Goal: Complete application form: Complete application form

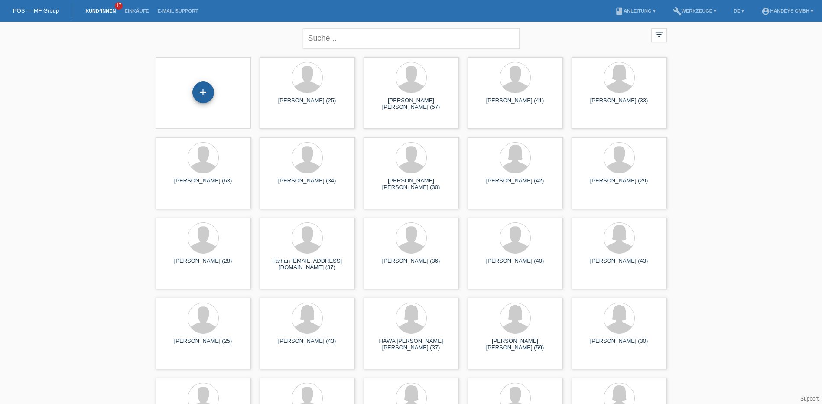
click at [204, 92] on div "+" at bounding box center [203, 92] width 22 height 22
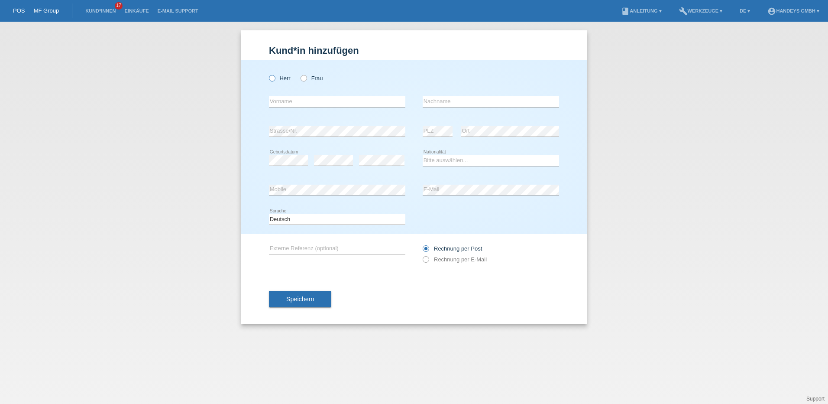
click at [275, 80] on label "Herr" at bounding box center [280, 78] width 22 height 6
click at [275, 80] on input "Herr" at bounding box center [272, 78] width 6 height 6
radio input "true"
click at [272, 106] on input "text" at bounding box center [337, 101] width 136 height 11
type input "[PERSON_NAME]"
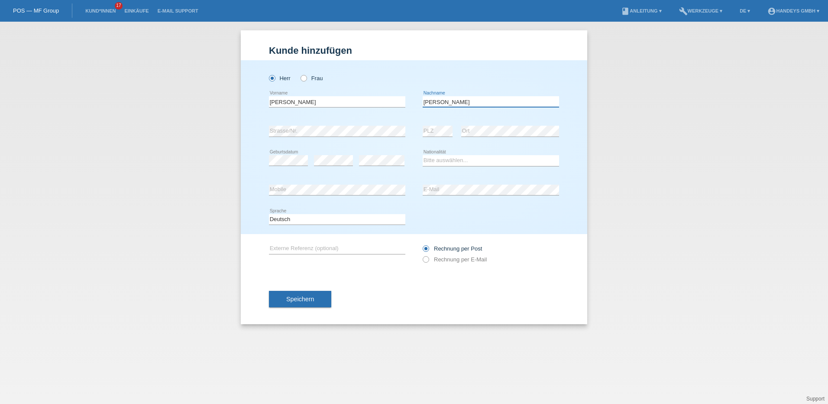
type input "[PERSON_NAME]"
click at [432, 160] on select "Bitte auswählen... [GEOGRAPHIC_DATA] [GEOGRAPHIC_DATA] [GEOGRAPHIC_DATA] [GEOGR…" at bounding box center [491, 160] width 136 height 10
select select "BR"
click at [423, 155] on select "Bitte auswählen... [GEOGRAPHIC_DATA] [GEOGRAPHIC_DATA] [GEOGRAPHIC_DATA] [GEOGR…" at bounding box center [491, 160] width 136 height 10
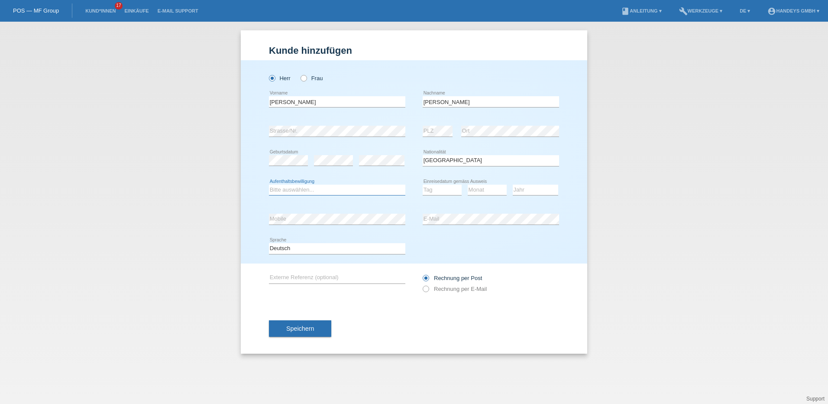
click at [297, 191] on select "Bitte auswählen... C B B - Flüchtlingsstatus Andere" at bounding box center [337, 189] width 136 height 10
select select "B"
click at [269, 184] on select "Bitte auswählen... C B B - Flüchtlingsstatus Andere" at bounding box center [337, 189] width 136 height 10
click at [442, 188] on select "Tag 01 02 03 04 05 06 07 08 09 10 11" at bounding box center [442, 189] width 39 height 10
select select "01"
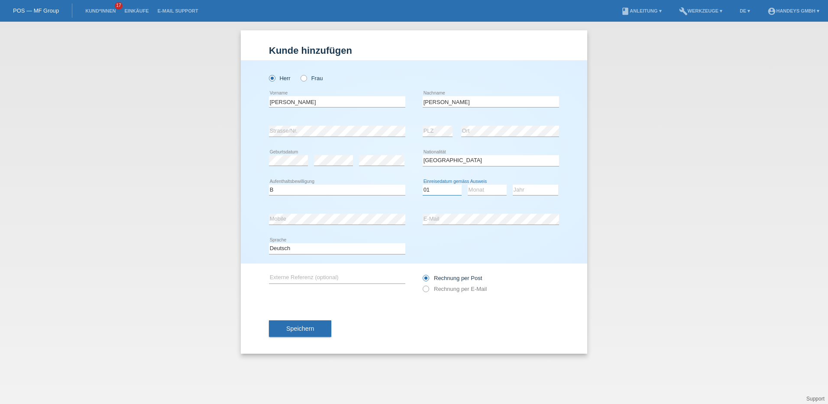
click at [423, 184] on select "Tag 01 02 03 04 05 06 07 08 09 10 11" at bounding box center [442, 189] width 39 height 10
click at [487, 191] on select "Monat 01 02 03 04 05 06 07 08 09 10 11" at bounding box center [487, 189] width 39 height 10
select select "08"
click at [468, 184] on select "Monat 01 02 03 04 05 06 07 08 09 10 11" at bounding box center [487, 189] width 39 height 10
click at [537, 189] on select "Jahr 2025 2024 2023 2022 2021 2020 2019 2018 2017 2016 2015 2014 2013 2012 2011…" at bounding box center [535, 189] width 45 height 10
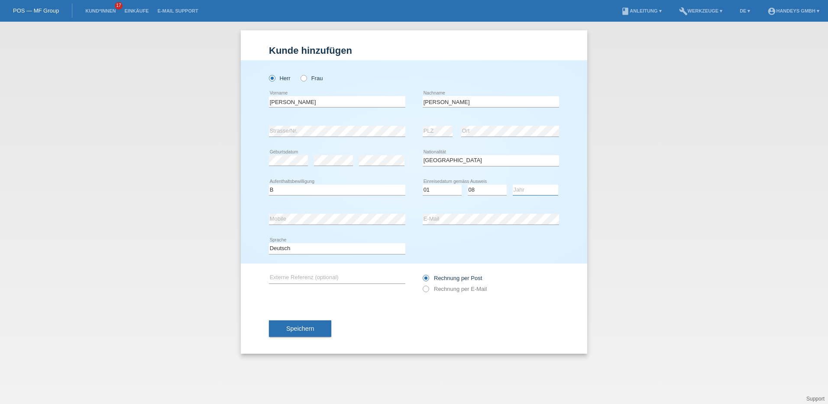
select select "2022"
click at [513, 184] on select "Jahr 2025 2024 2023 2022 2021 2020 2019 2018 2017 2016 2015 2014 2013 2012 2011…" at bounding box center [535, 189] width 45 height 10
click at [276, 278] on input "text" at bounding box center [337, 277] width 136 height 11
type input "cb"
click at [297, 328] on span "Speichern" at bounding box center [300, 328] width 28 height 7
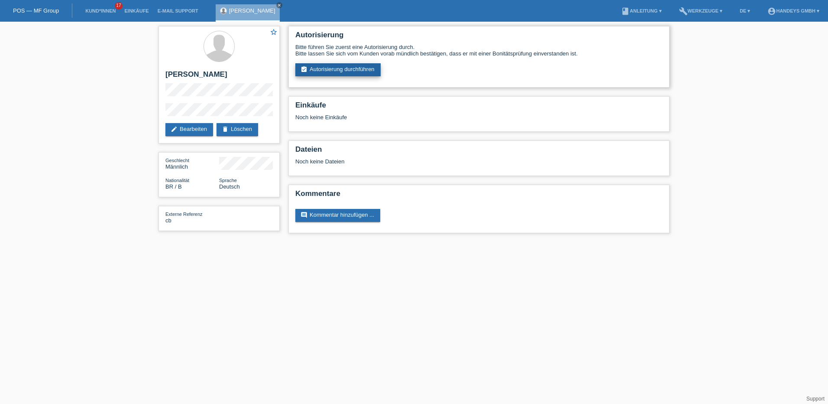
click at [357, 67] on link "assignment_turned_in Autorisierung durchführen" at bounding box center [337, 69] width 85 height 13
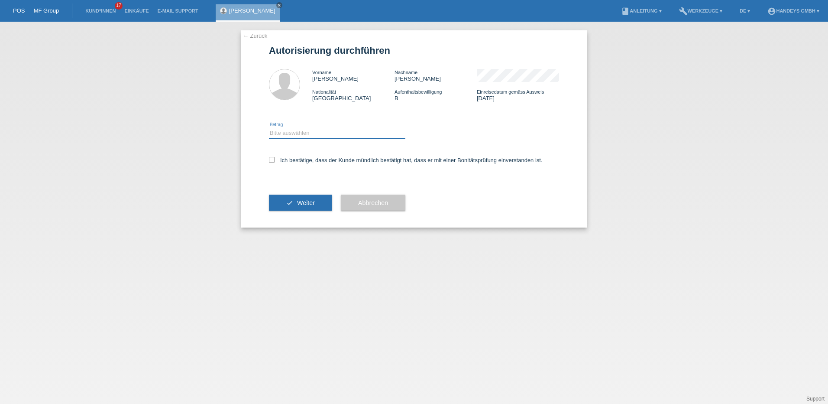
click at [340, 130] on select "Bitte auswählen CHF 1.00 - CHF 499.00 CHF 500.00 - CHF 1'999.00 CHF 2'000.00 - …" at bounding box center [337, 133] width 136 height 10
select select "3"
click at [269, 128] on select "Bitte auswählen CHF 1.00 - CHF 499.00 CHF 500.00 - CHF 1'999.00 CHF 2'000.00 - …" at bounding box center [337, 133] width 136 height 10
click at [272, 158] on icon at bounding box center [272, 160] width 6 height 6
click at [272, 158] on input "Ich bestätige, dass der Kunde mündlich bestätigt hat, dass er mit einer Bonität…" at bounding box center [272, 160] width 6 height 6
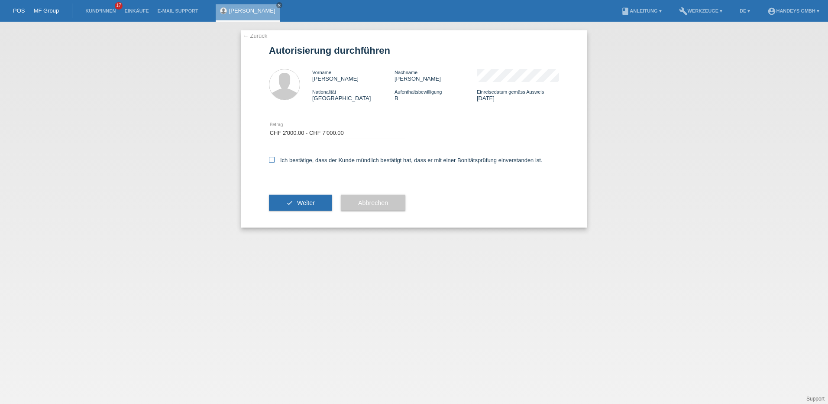
checkbox input "true"
click at [306, 207] on button "check Weiter" at bounding box center [300, 202] width 63 height 16
